Goal: Check status: Check status

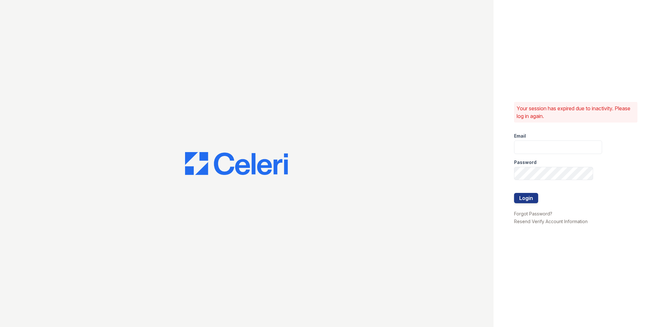
click at [553, 148] on input "email" at bounding box center [558, 146] width 88 height 13
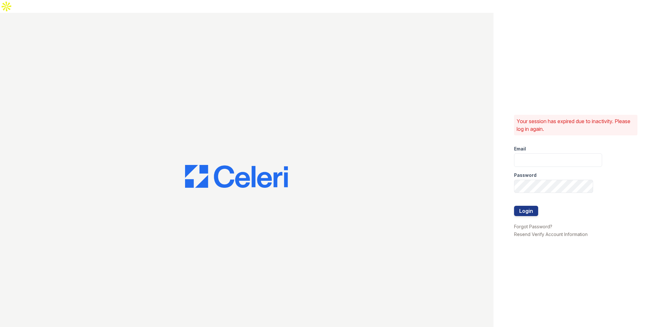
type input "[EMAIL_ADDRESS][DOMAIN_NAME]"
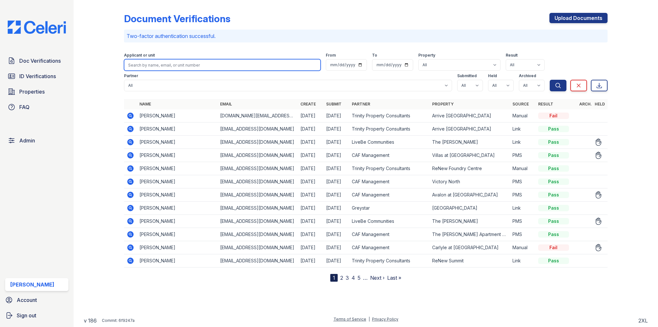
click at [195, 59] on input "search" at bounding box center [222, 65] width 196 height 12
paste input "caseyeqian@gmail.com"
type input "caseyeqian@gmail.com"
click at [550, 80] on button "Search" at bounding box center [558, 86] width 17 height 12
